Goal: Find specific page/section: Find specific page/section

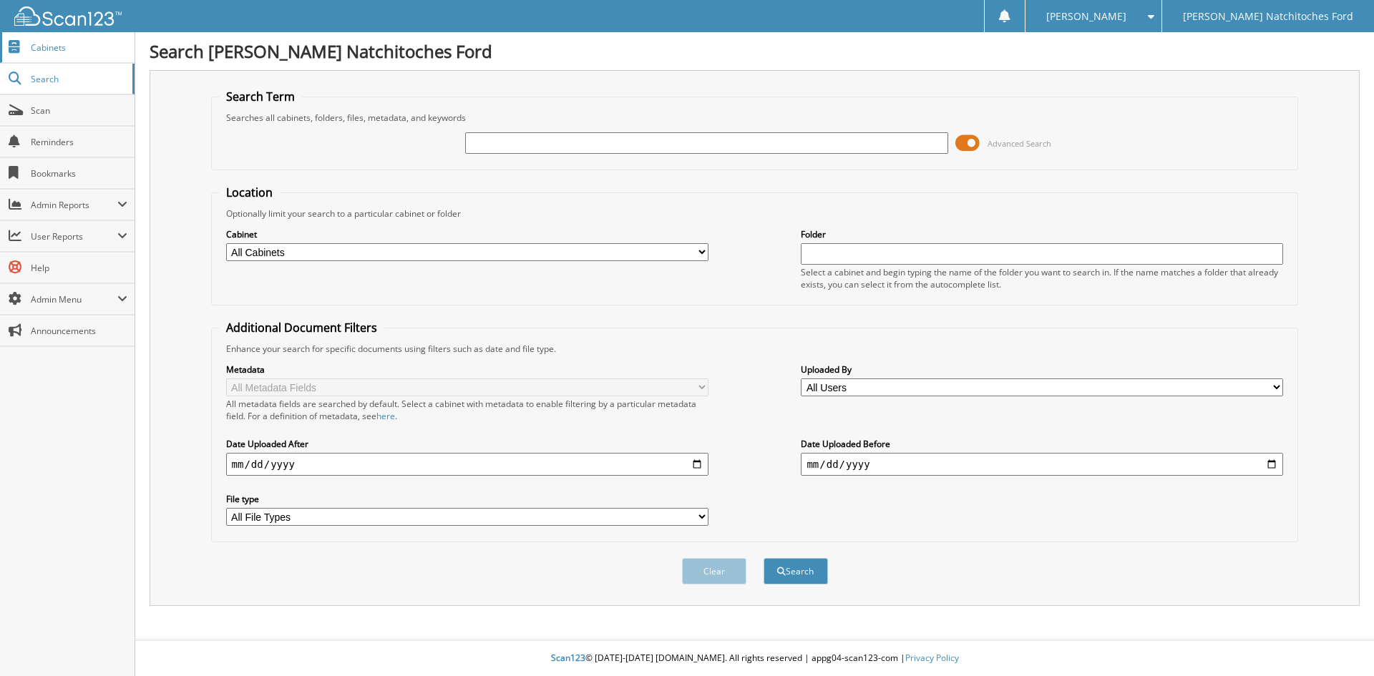
click at [69, 43] on span "Cabinets" at bounding box center [79, 48] width 97 height 12
type input "[PERSON_NAME]"
click at [764, 558] on button "Search" at bounding box center [796, 571] width 64 height 26
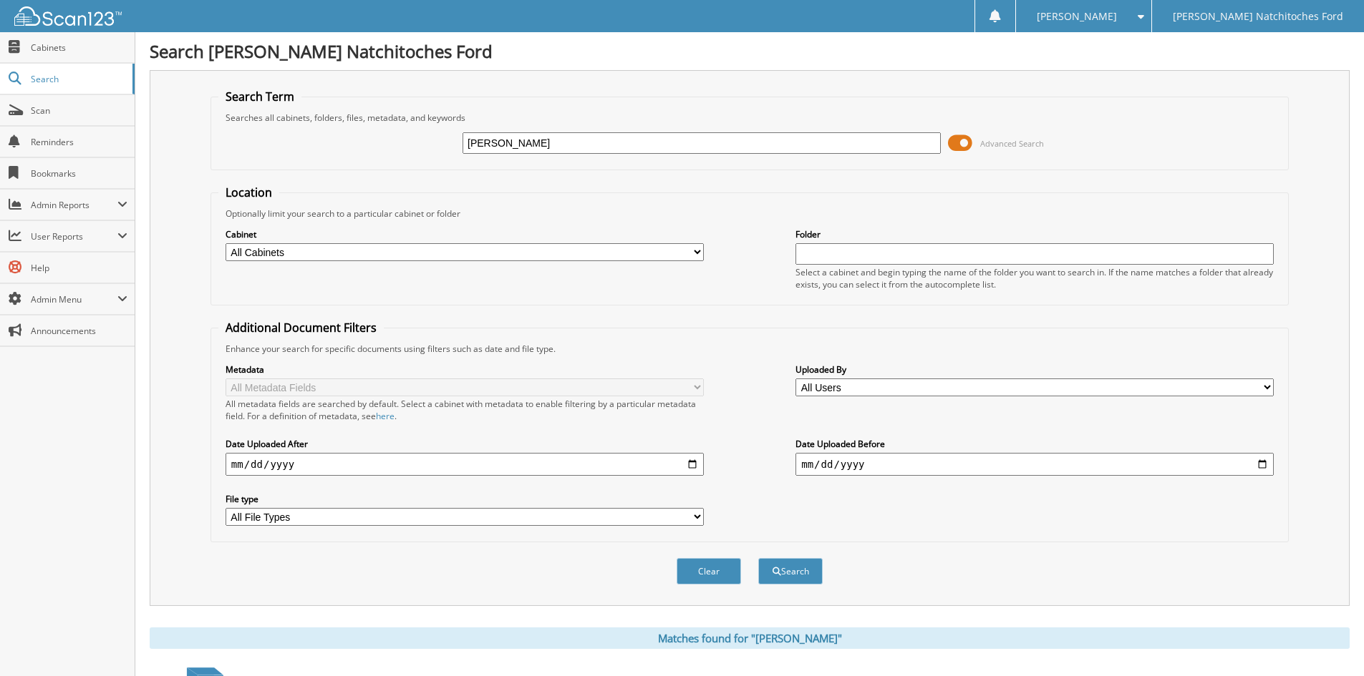
drag, startPoint x: 578, startPoint y: 146, endPoint x: 349, endPoint y: 130, distance: 229.0
click at [350, 130] on div "BILLY HUDDLESTON Advanced Search" at bounding box center [749, 143] width 1062 height 39
type input "[US_VEHICLE_IDENTIFICATION_NUMBER]"
click at [758, 558] on button "Search" at bounding box center [790, 571] width 64 height 26
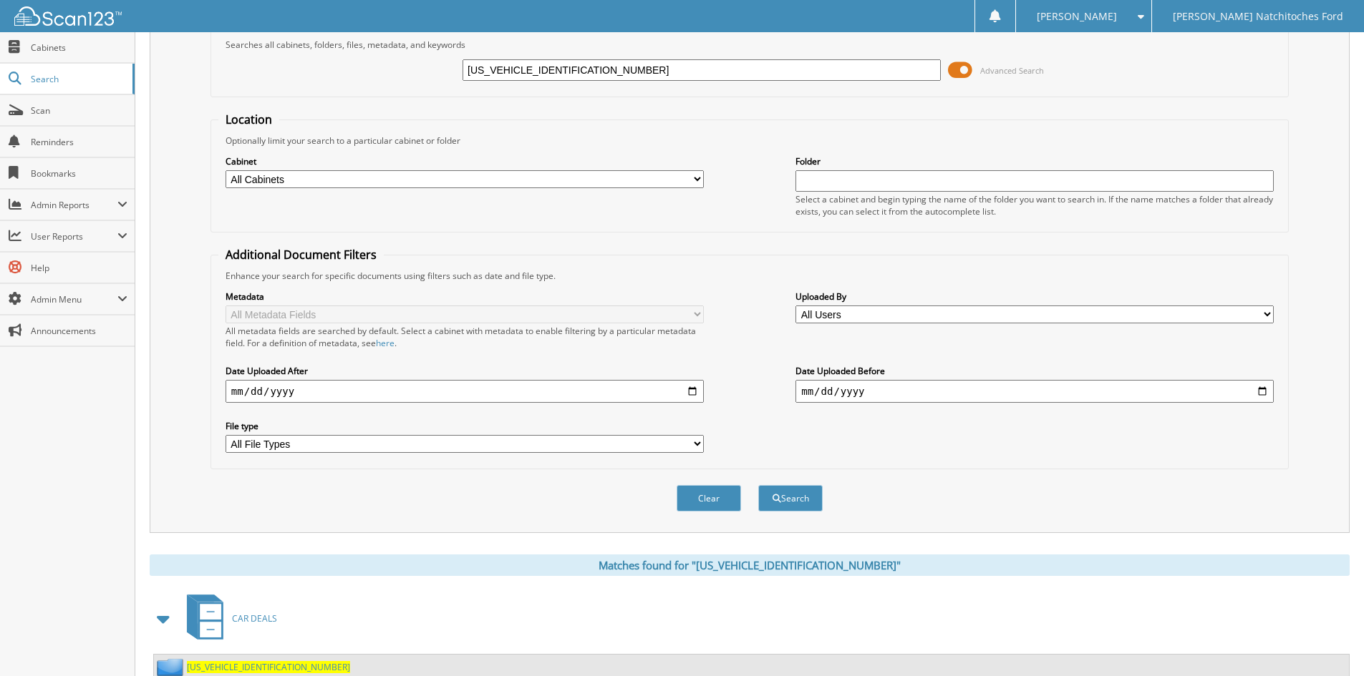
scroll to position [203, 0]
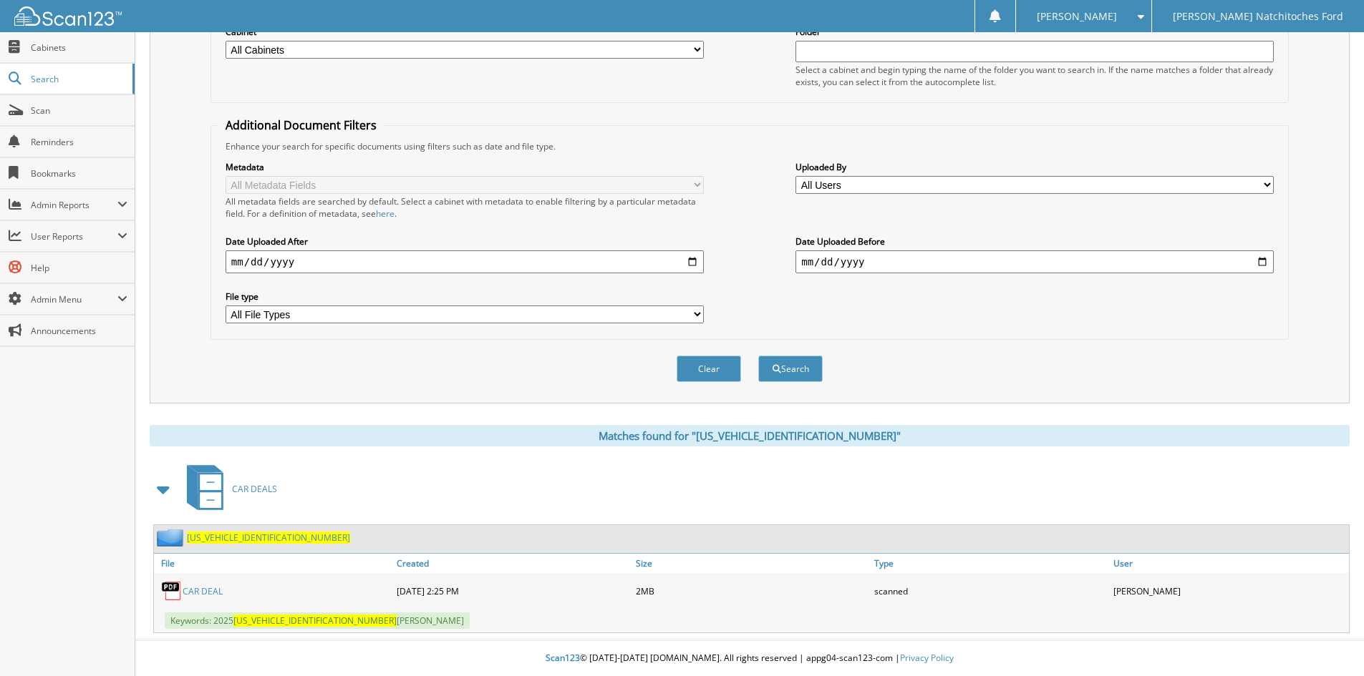
click at [208, 591] on link "CAR DEAL" at bounding box center [203, 592] width 40 height 12
click at [235, 535] on span "[US_VEHICLE_IDENTIFICATION_NUMBER]" at bounding box center [268, 538] width 163 height 12
